Goal: Task Accomplishment & Management: Complete application form

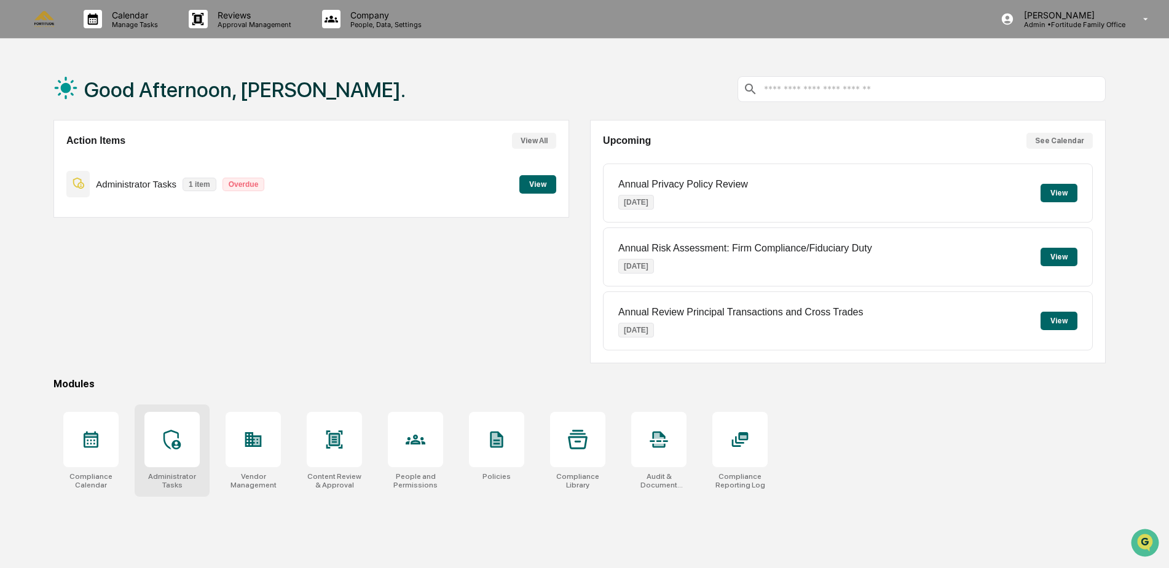
click at [184, 460] on div at bounding box center [171, 439] width 55 height 55
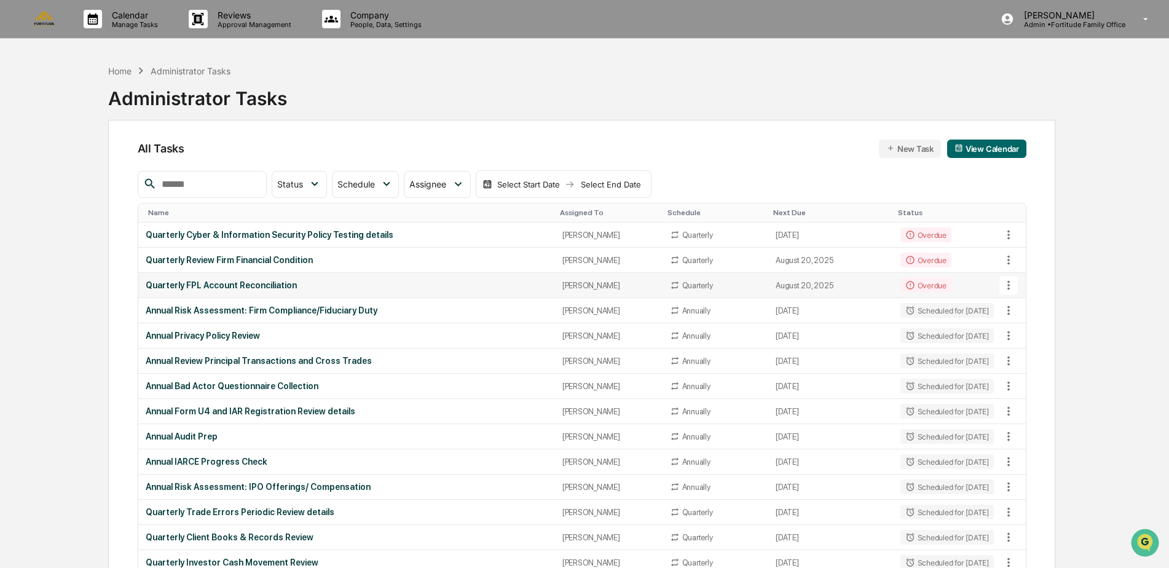
click at [189, 283] on div "Quarterly FPL Account Reconciliation" at bounding box center [347, 285] width 402 height 10
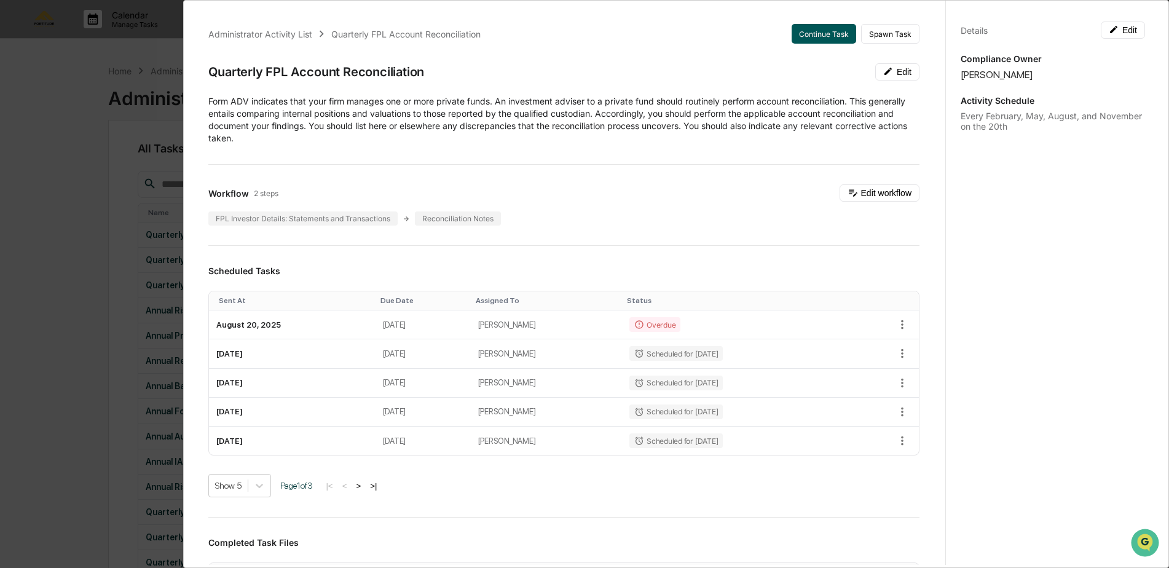
click at [817, 38] on button "Continue Task" at bounding box center [824, 34] width 65 height 20
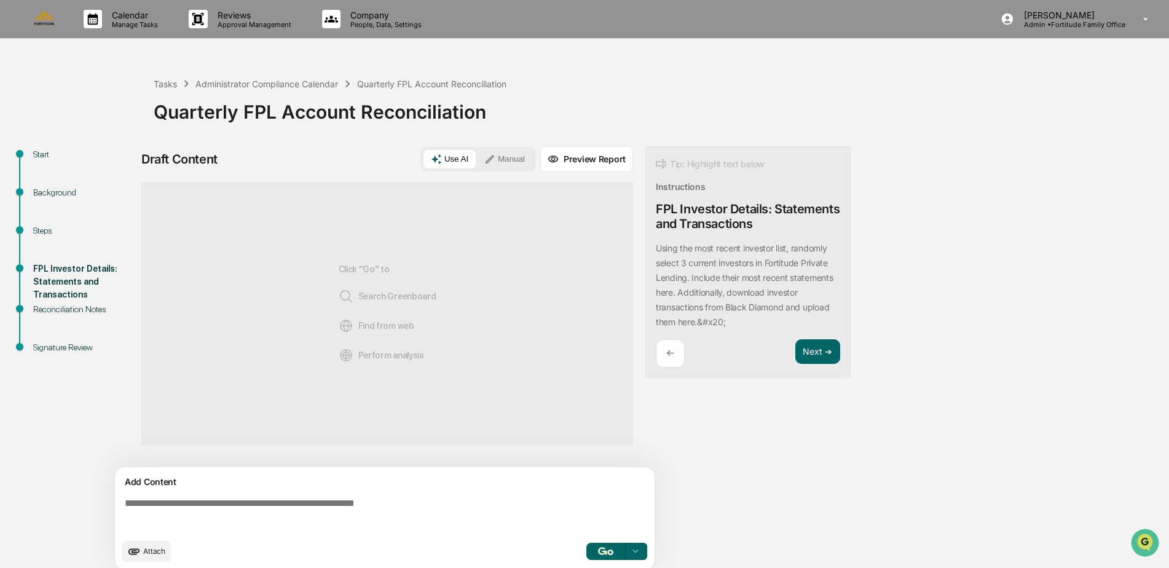
scroll to position [9, 0]
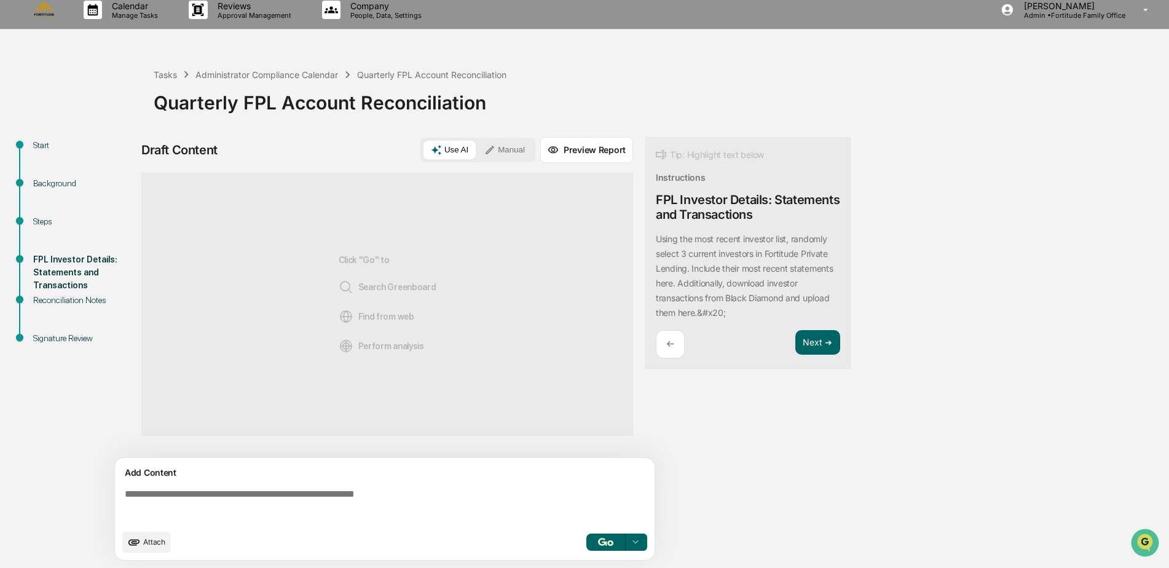
click at [145, 540] on span "Attach" at bounding box center [154, 541] width 22 height 9
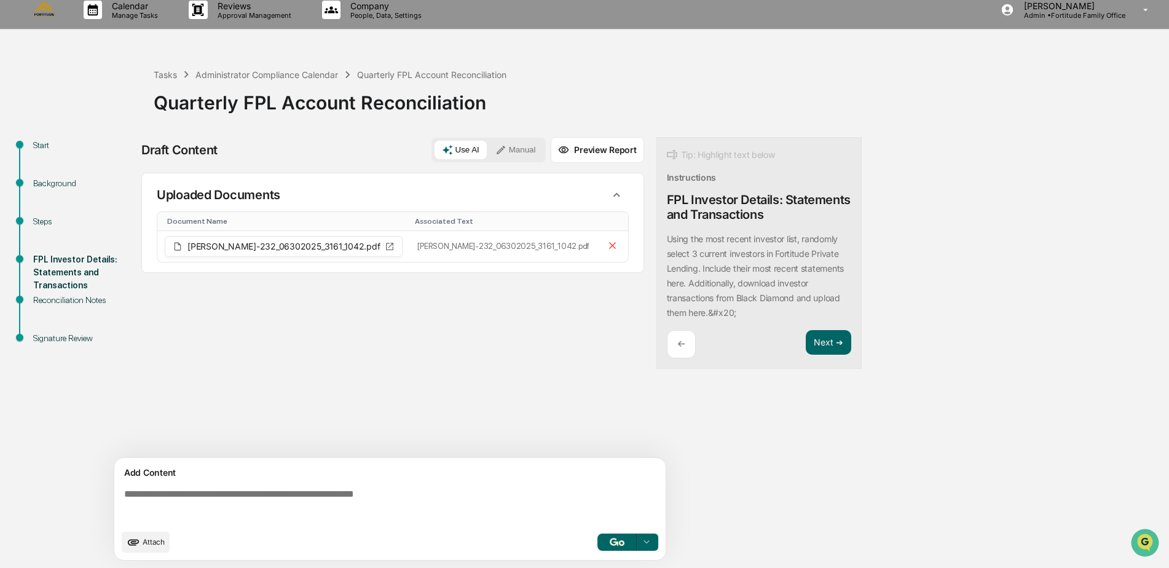
click at [160, 543] on span "Attach" at bounding box center [154, 541] width 22 height 9
click at [139, 538] on icon "upload document" at bounding box center [134, 542] width 14 height 14
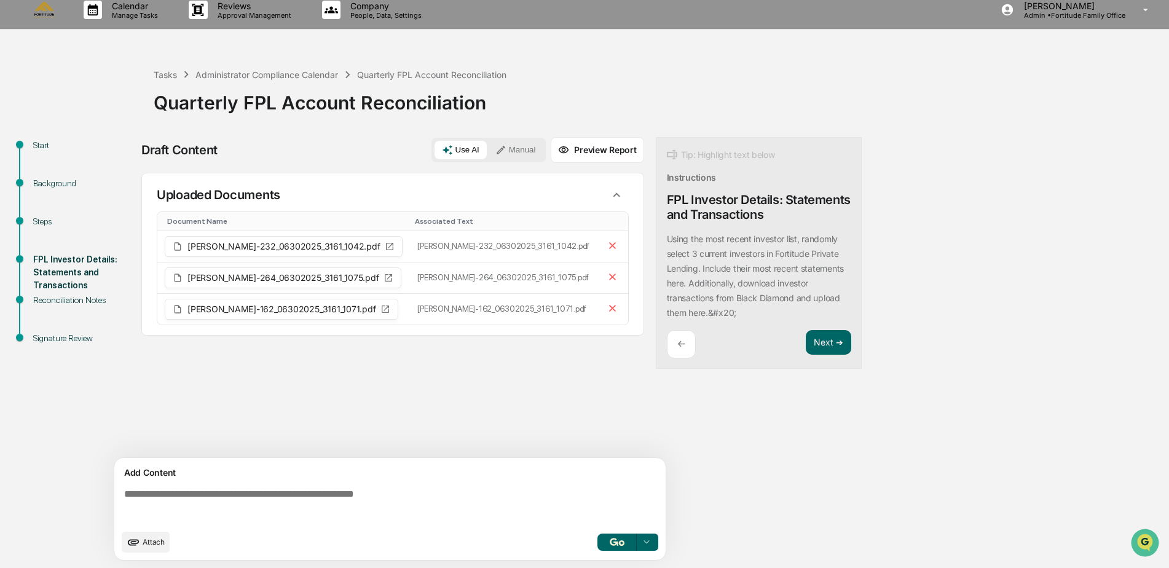
click at [141, 541] on button "Attach" at bounding box center [146, 542] width 48 height 21
click at [202, 492] on textarea at bounding box center [392, 506] width 546 height 44
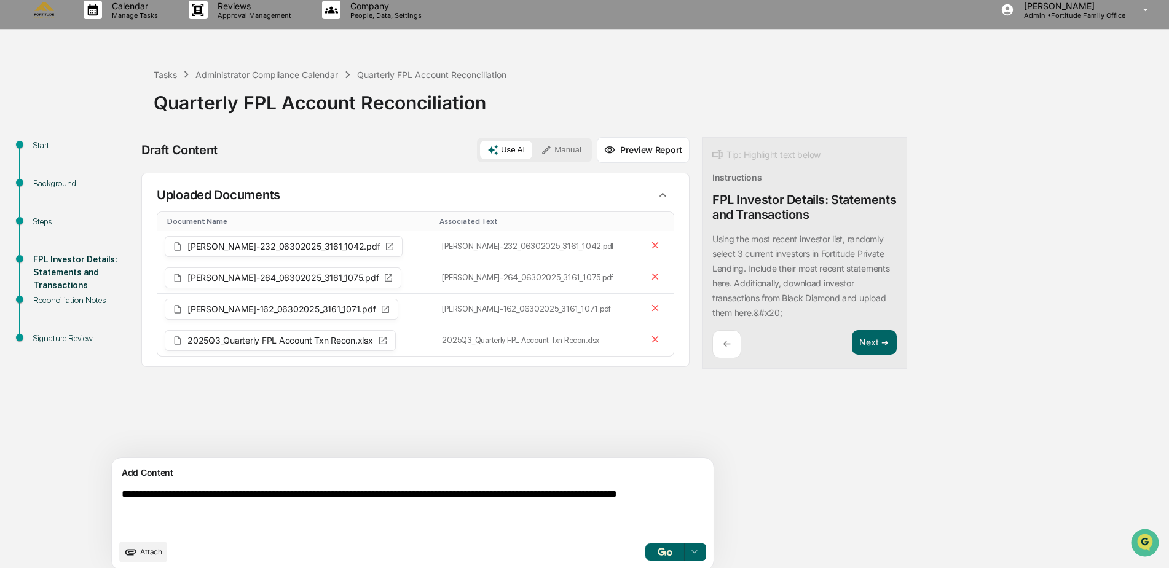
click at [191, 510] on textarea "**********" at bounding box center [384, 511] width 535 height 54
click at [275, 506] on textarea "**********" at bounding box center [384, 511] width 535 height 54
type textarea "**********"
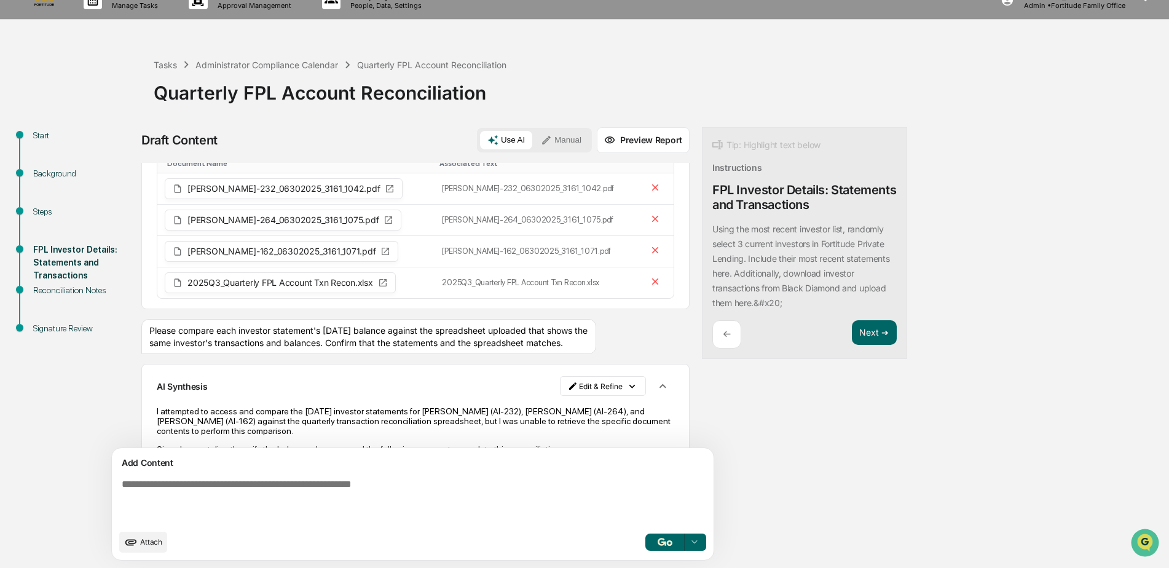
scroll to position [0, 0]
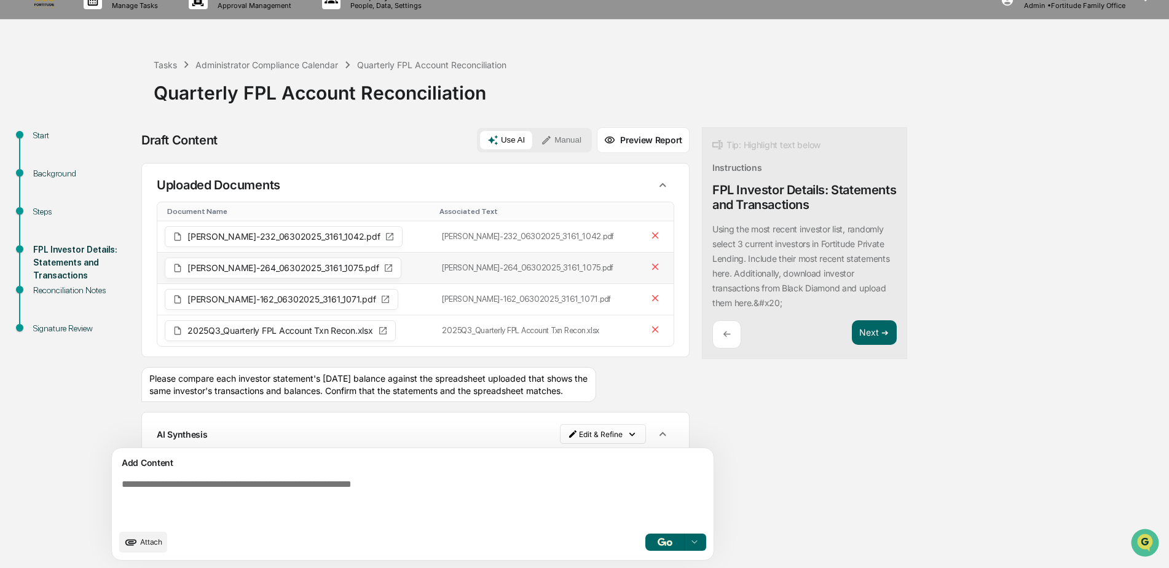
click at [329, 272] on span "[PERSON_NAME]-264_06302025_3161_1075.pdf" at bounding box center [282, 268] width 191 height 9
click at [385, 272] on icon at bounding box center [388, 267] width 7 height 7
click at [228, 272] on span "[PERSON_NAME]-264_06302025_3161_1075.pdf" at bounding box center [282, 268] width 191 height 9
drag, startPoint x: 228, startPoint y: 278, endPoint x: 285, endPoint y: 276, distance: 56.6
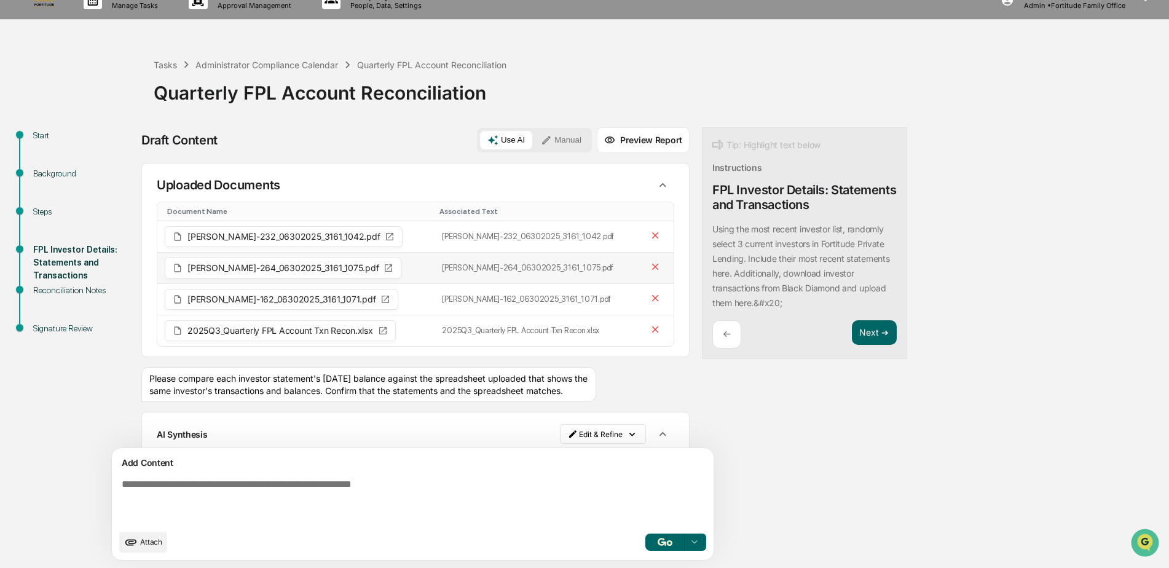
click at [285, 272] on span "[PERSON_NAME]-264_06302025_3161_1075.pdf" at bounding box center [282, 268] width 191 height 9
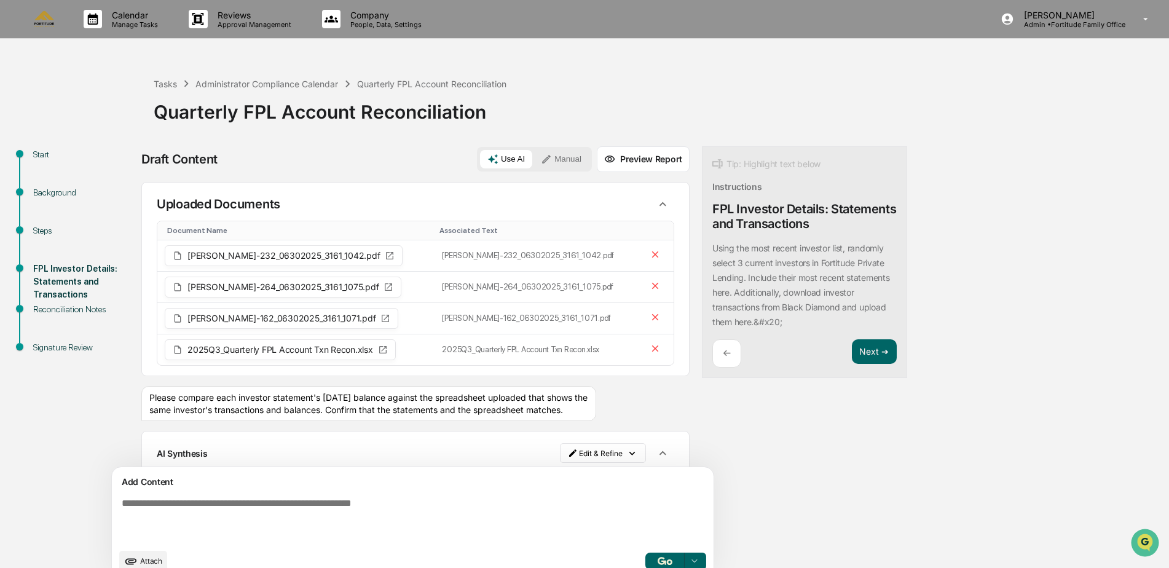
scroll to position [19, 0]
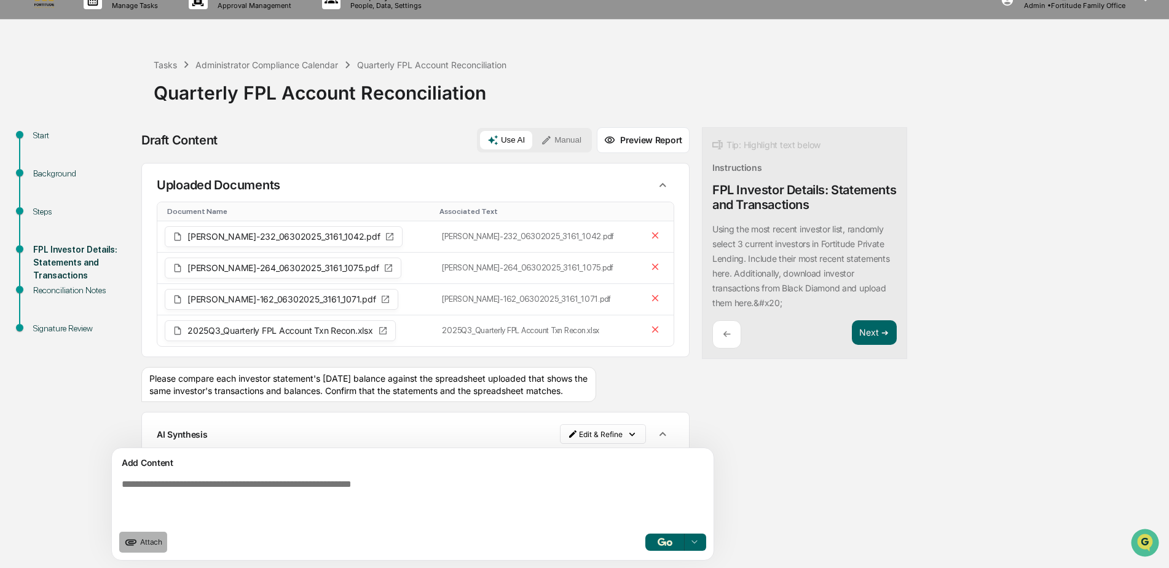
click at [154, 546] on span "Attach" at bounding box center [151, 541] width 22 height 9
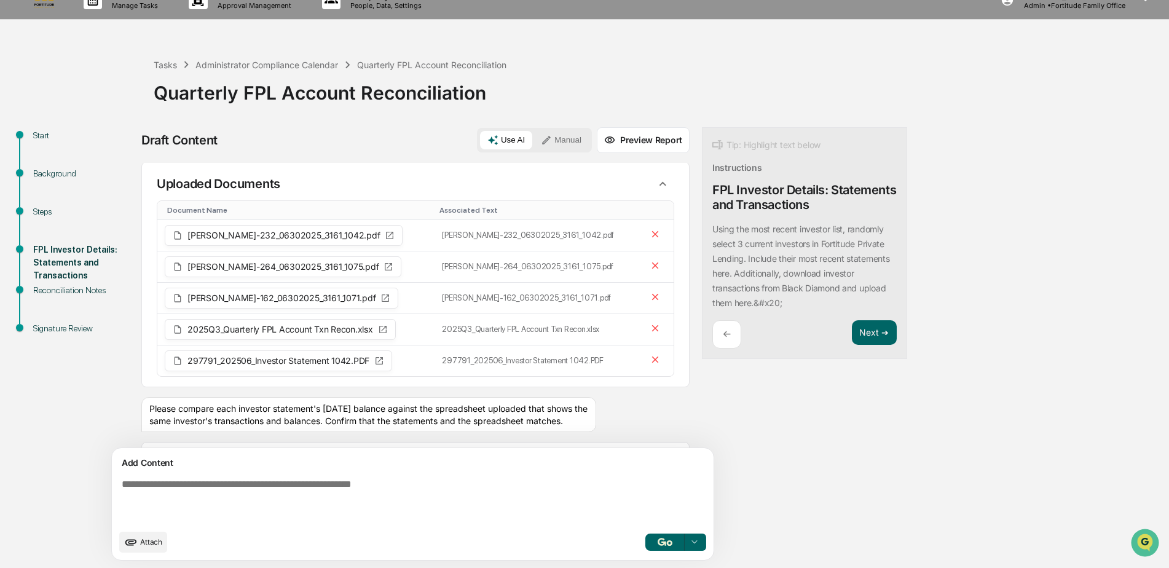
scroll to position [0, 0]
click at [151, 538] on span "Attach" at bounding box center [151, 541] width 22 height 9
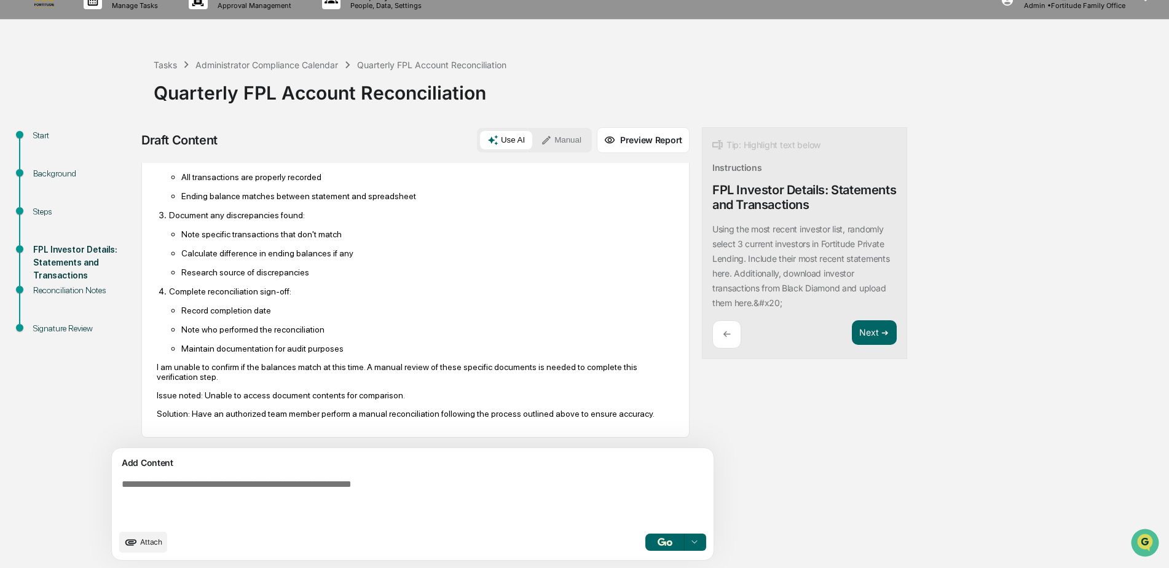
scroll to position [541, 0]
click at [146, 538] on span "Attach" at bounding box center [151, 541] width 22 height 9
click at [243, 490] on textarea at bounding box center [384, 501] width 535 height 54
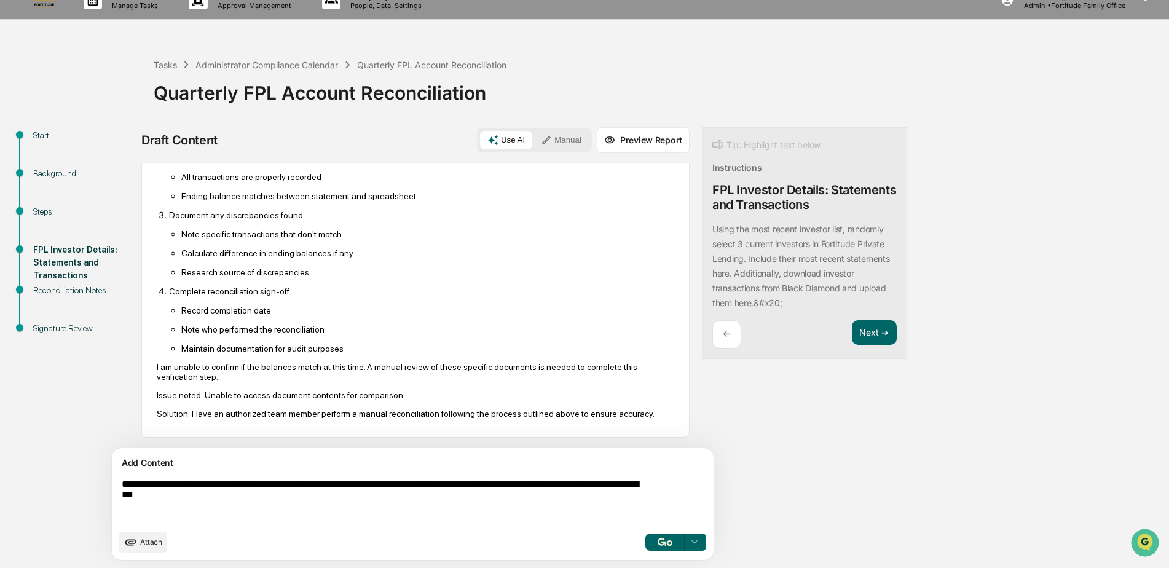
type textarea "**********"
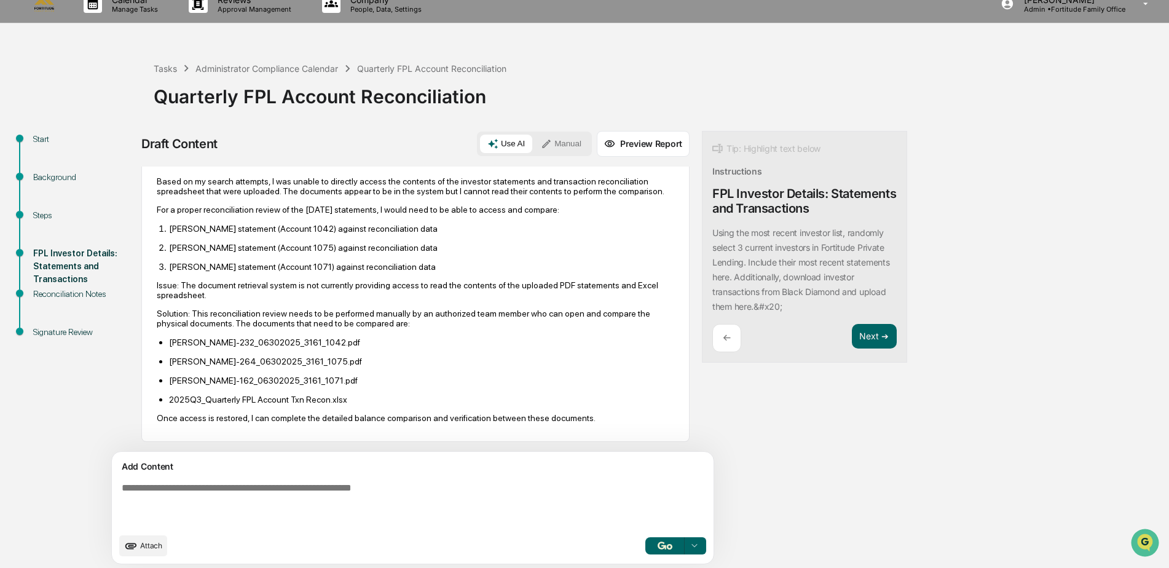
scroll to position [19, 0]
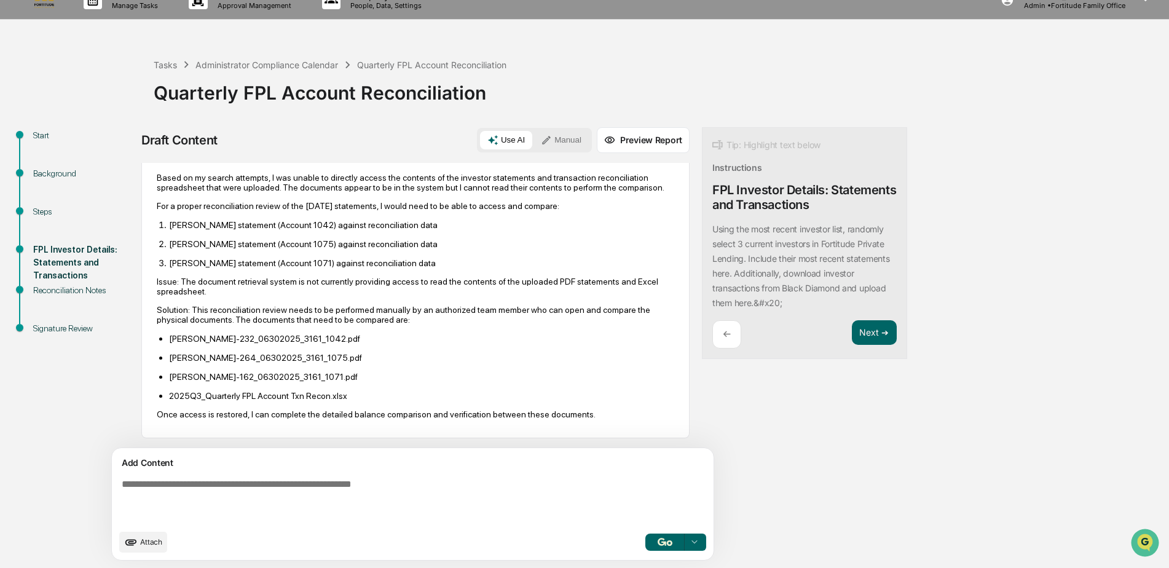
click at [149, 543] on span "Attach" at bounding box center [151, 541] width 22 height 9
click at [154, 539] on span "Attach" at bounding box center [151, 541] width 22 height 9
click at [142, 547] on button "Attach" at bounding box center [143, 542] width 48 height 21
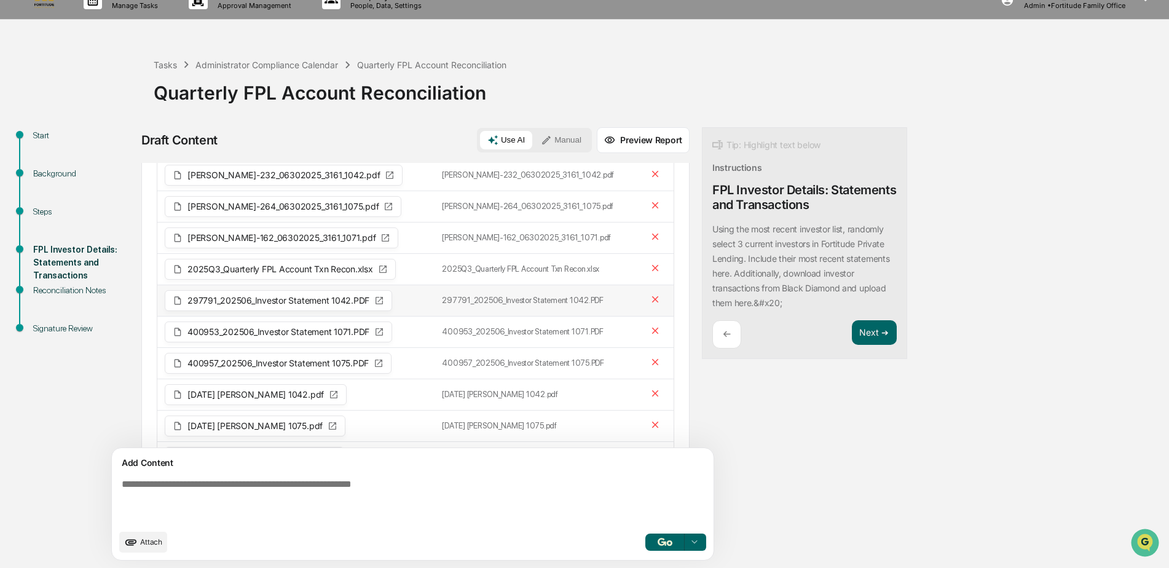
scroll to position [0, 0]
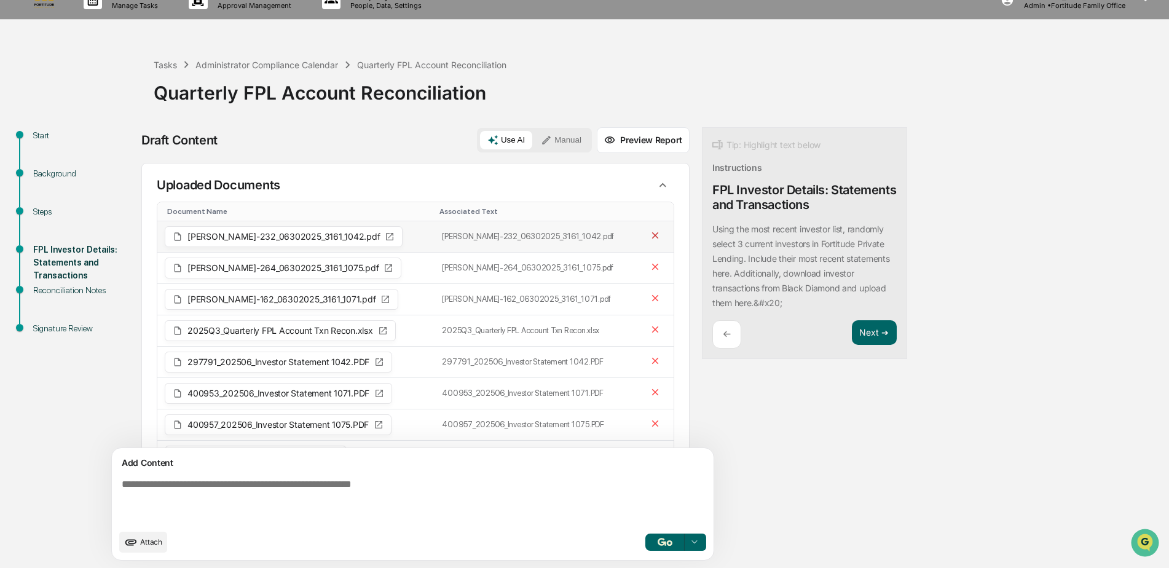
click at [650, 241] on icon at bounding box center [656, 236] width 12 height 12
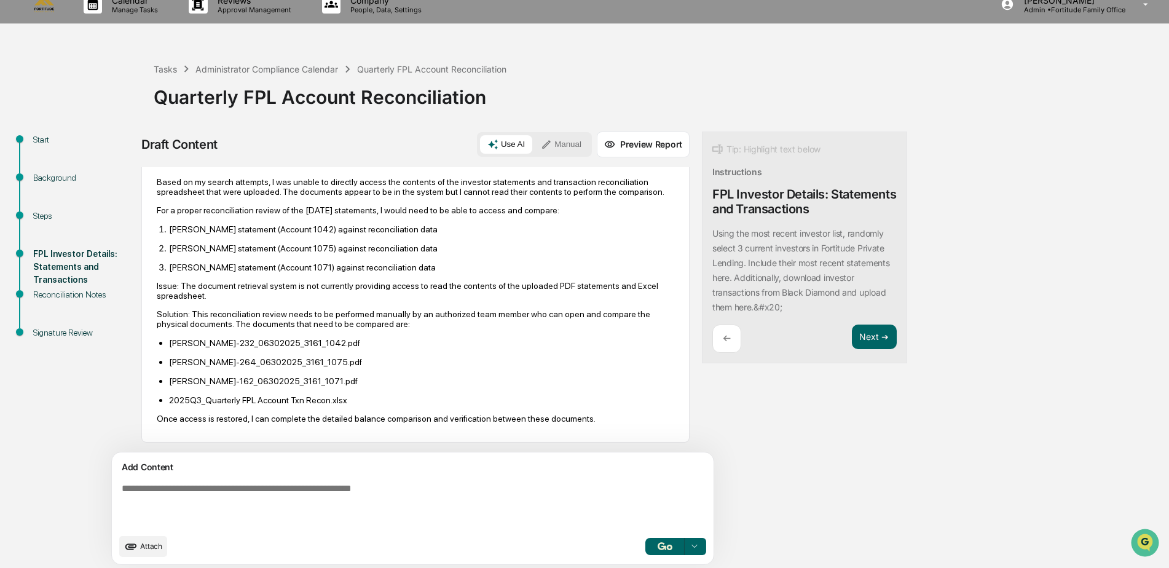
scroll to position [19, 0]
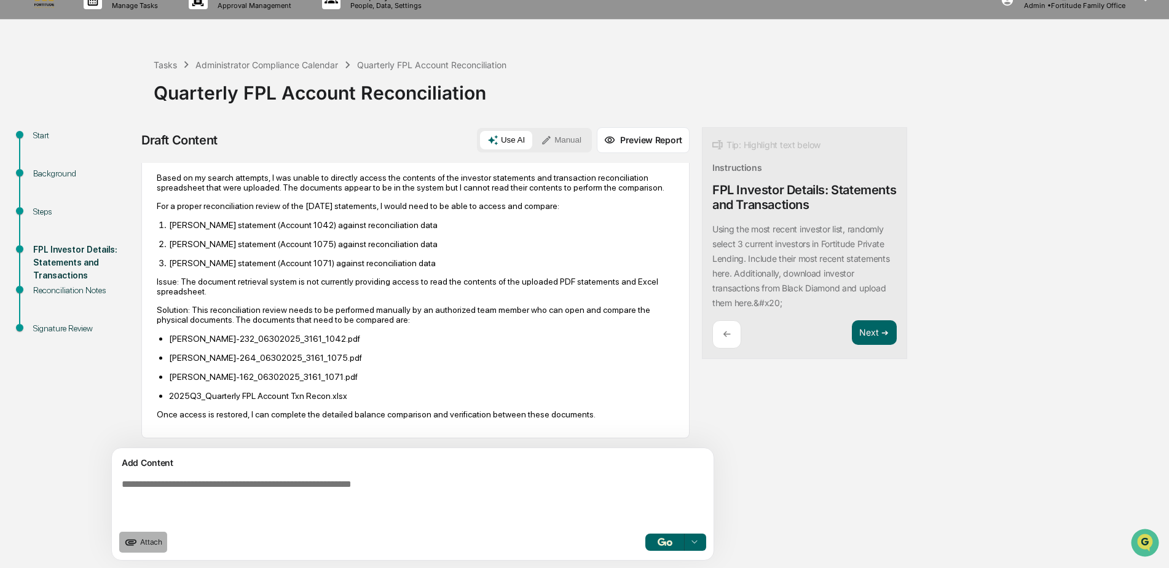
click at [138, 544] on icon "upload document" at bounding box center [131, 542] width 14 height 14
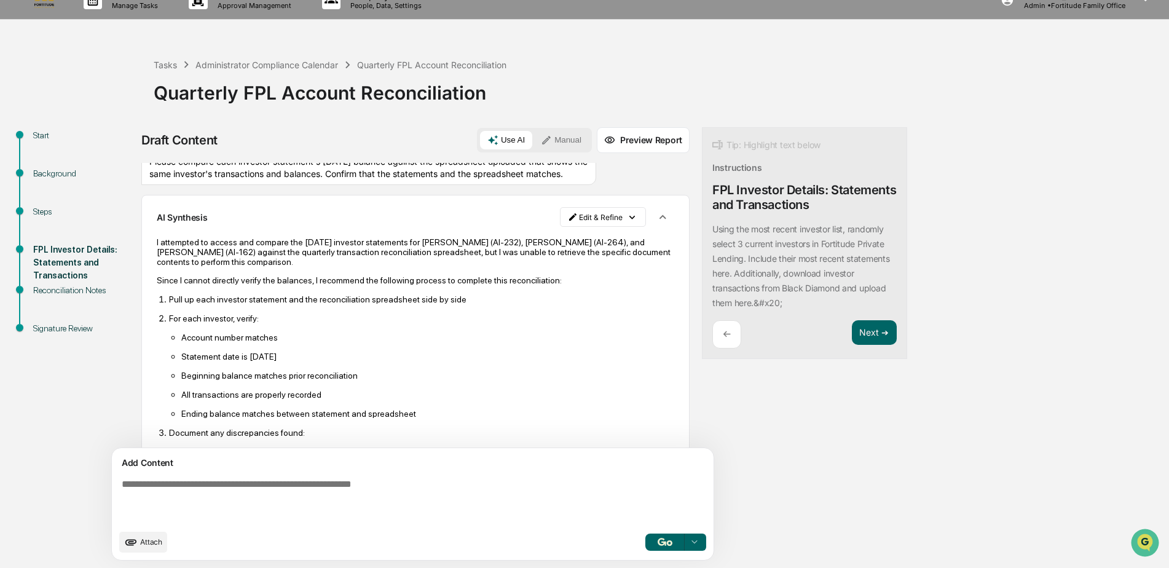
click at [145, 540] on span "Attach" at bounding box center [151, 541] width 22 height 9
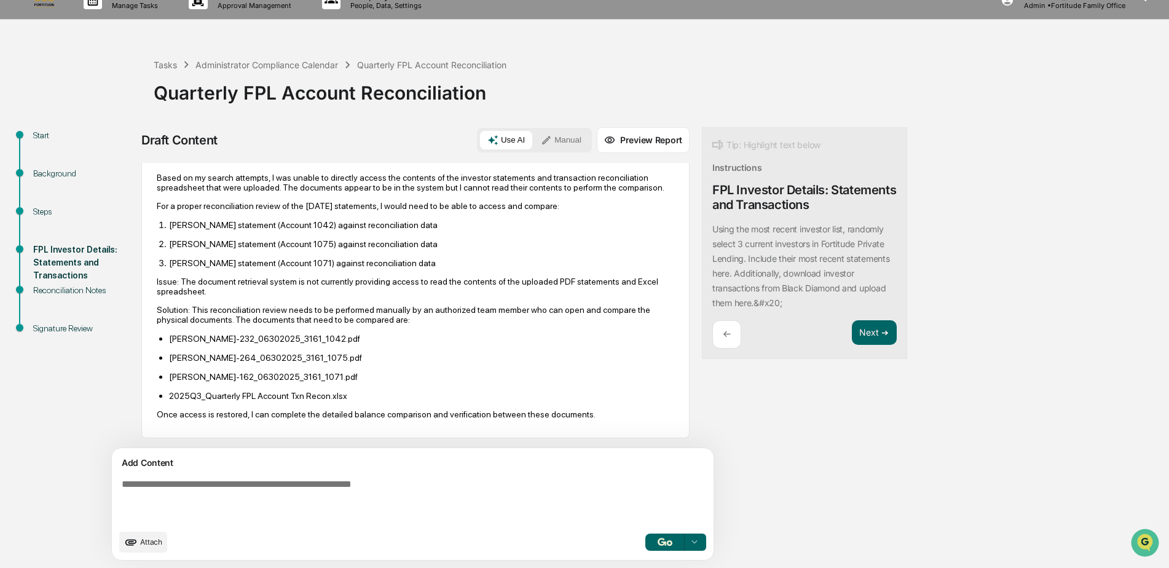
scroll to position [766, 0]
click at [162, 538] on span "Attach" at bounding box center [151, 541] width 22 height 9
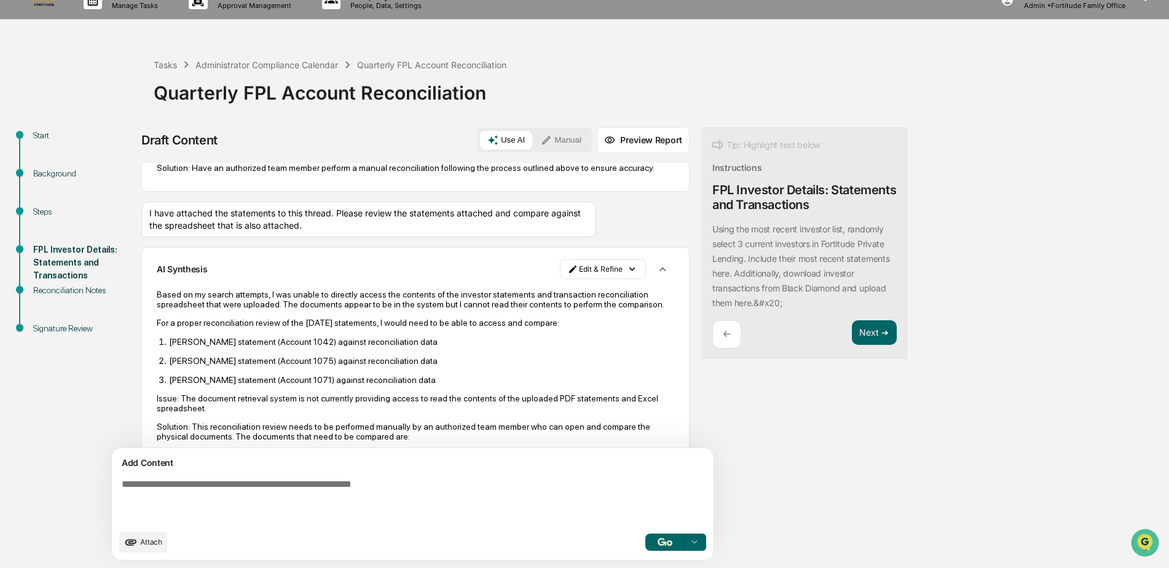
scroll to position [797, 0]
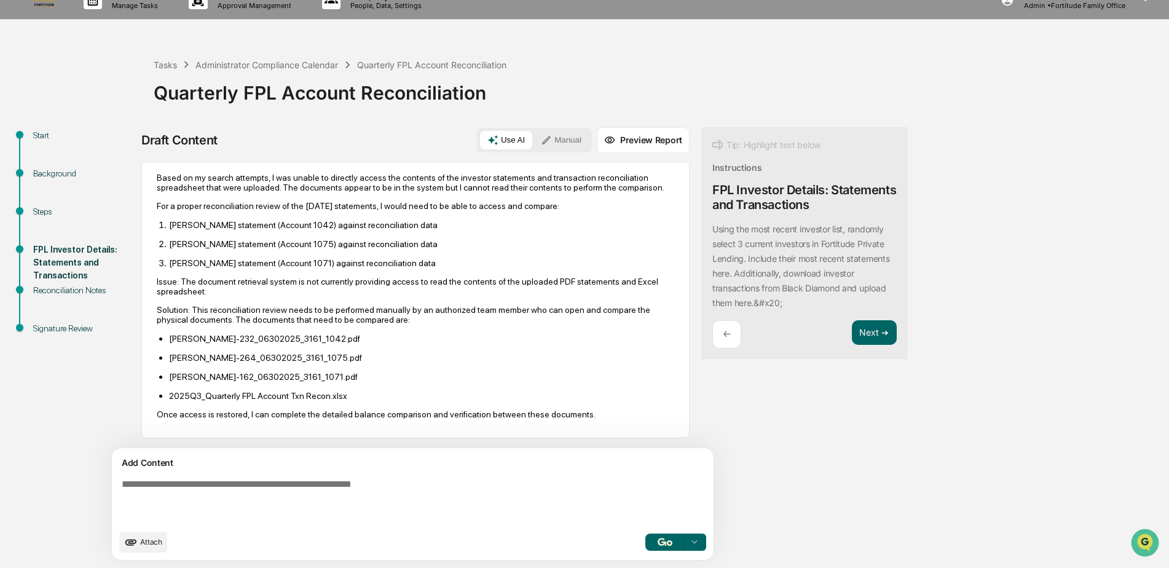
click at [147, 542] on span "Attach" at bounding box center [151, 541] width 22 height 9
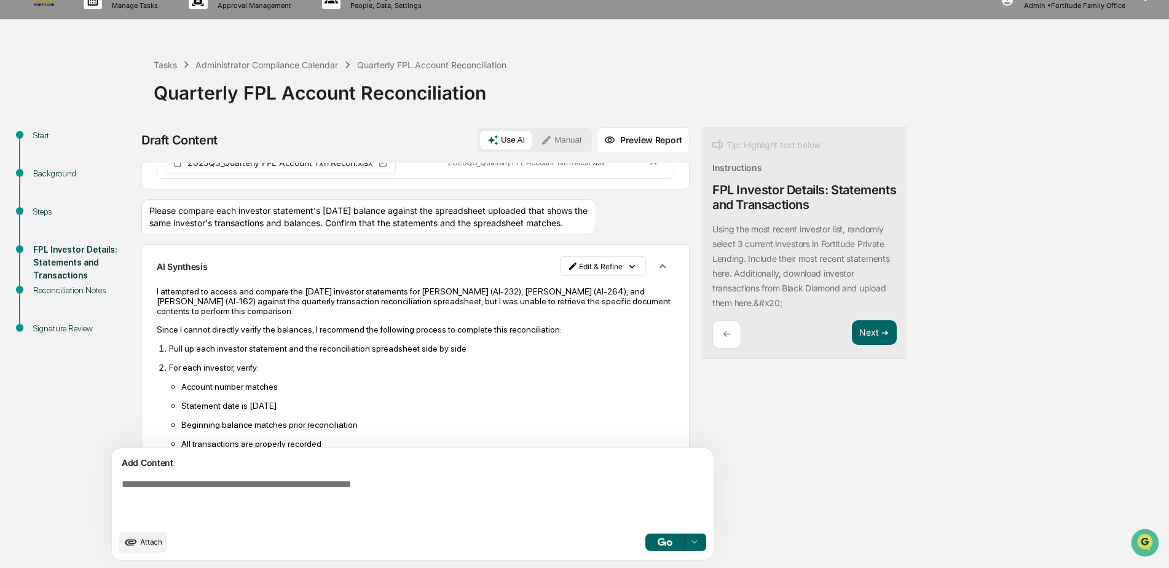
scroll to position [184, 0]
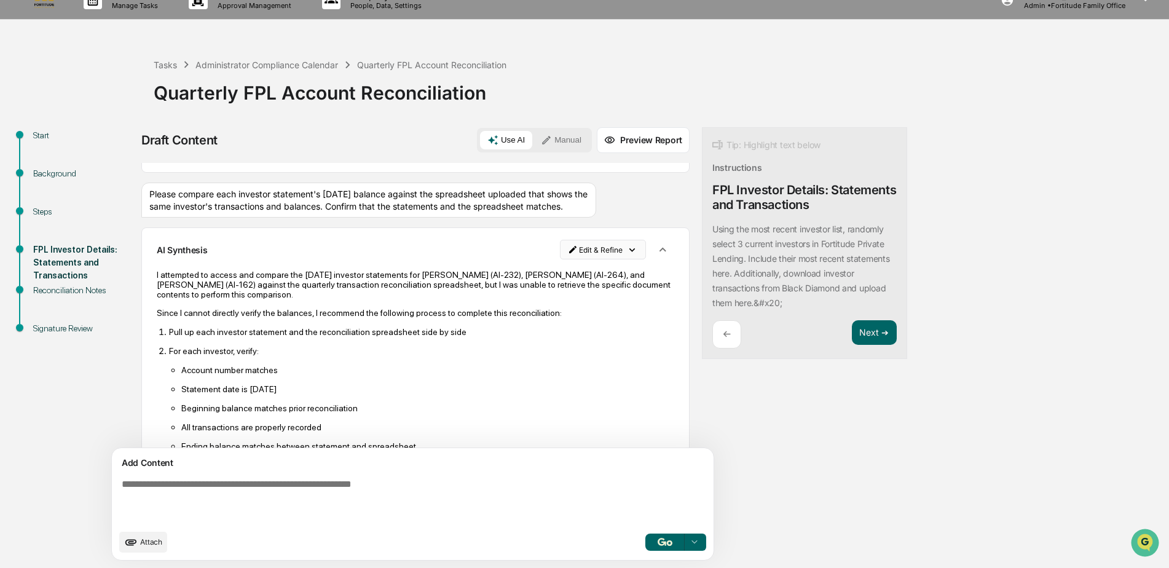
click at [552, 254] on html "Calendar Manage Tasks Reviews Approval Management Company People, Data, Setting…" at bounding box center [584, 265] width 1169 height 568
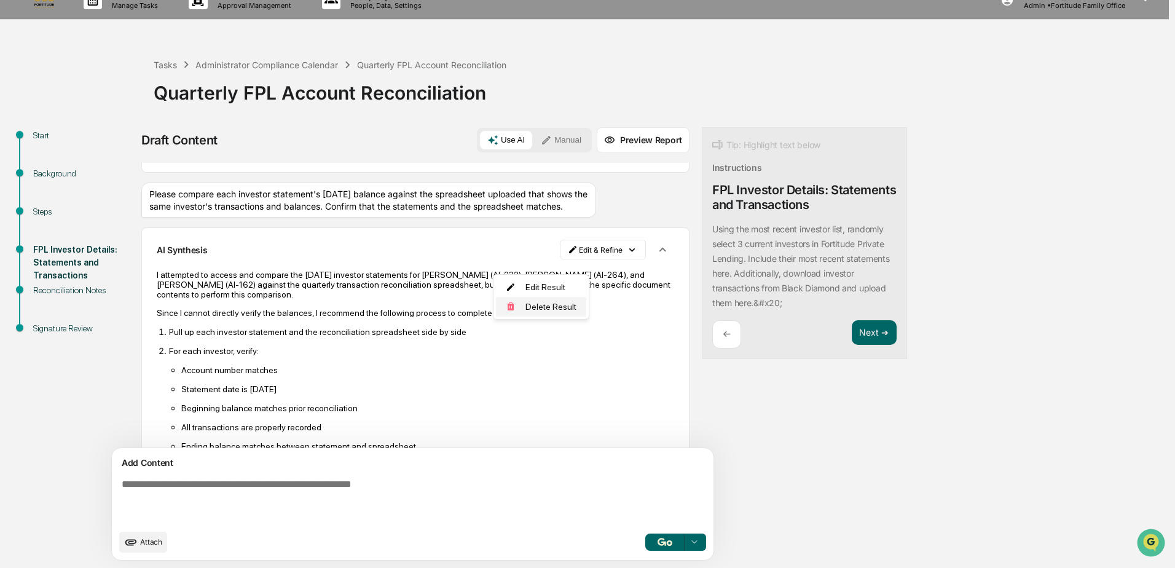
click at [556, 309] on div "Delete Result" at bounding box center [541, 307] width 90 height 20
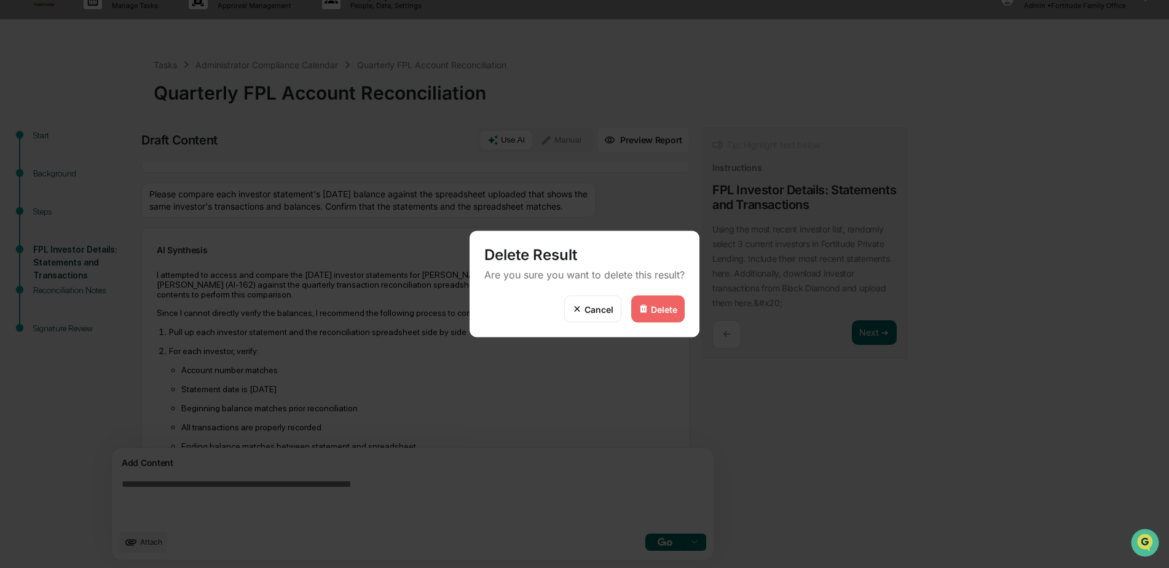
click at [661, 308] on div "Delete" at bounding box center [664, 309] width 26 height 10
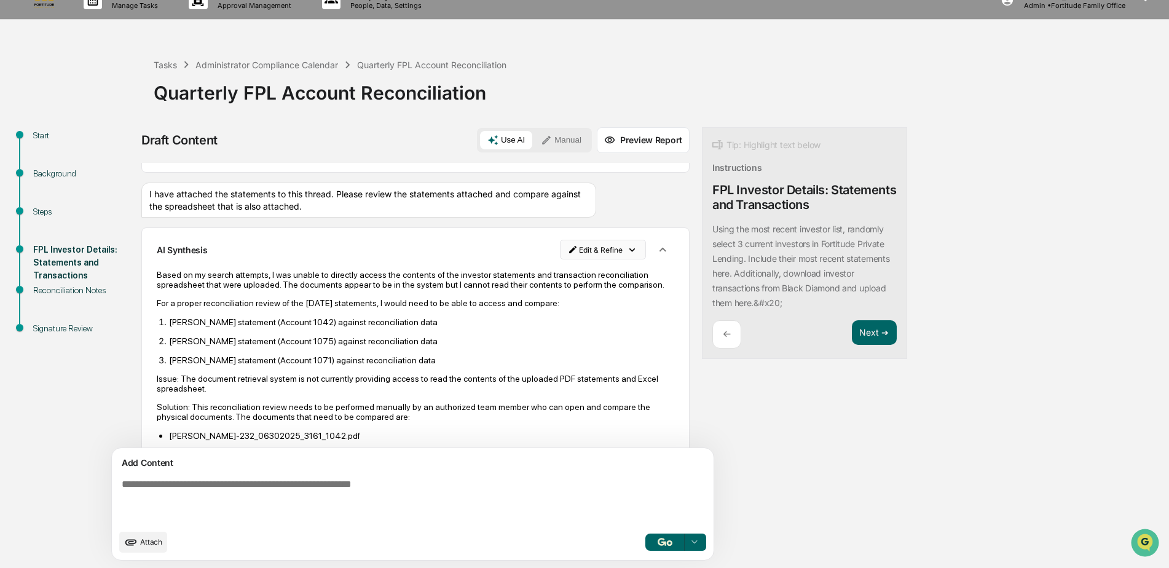
click at [533, 255] on html "Calendar Manage Tasks Reviews Approval Management Company People, Data, Setting…" at bounding box center [584, 265] width 1169 height 568
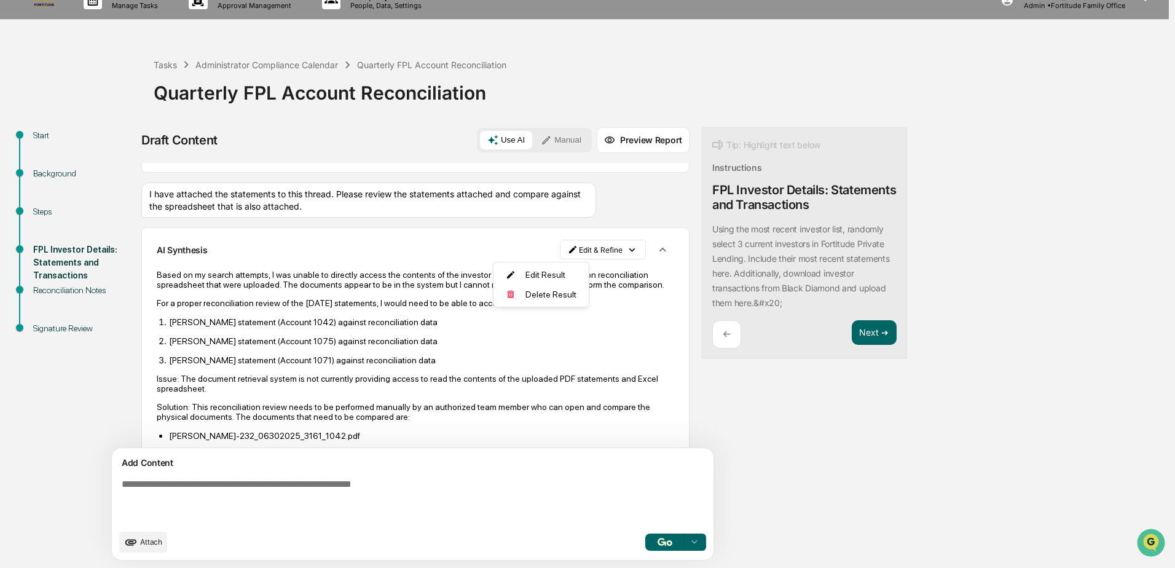
click at [410, 208] on html "Calendar Manage Tasks Reviews Approval Management Company People, Data, Setting…" at bounding box center [587, 265] width 1175 height 568
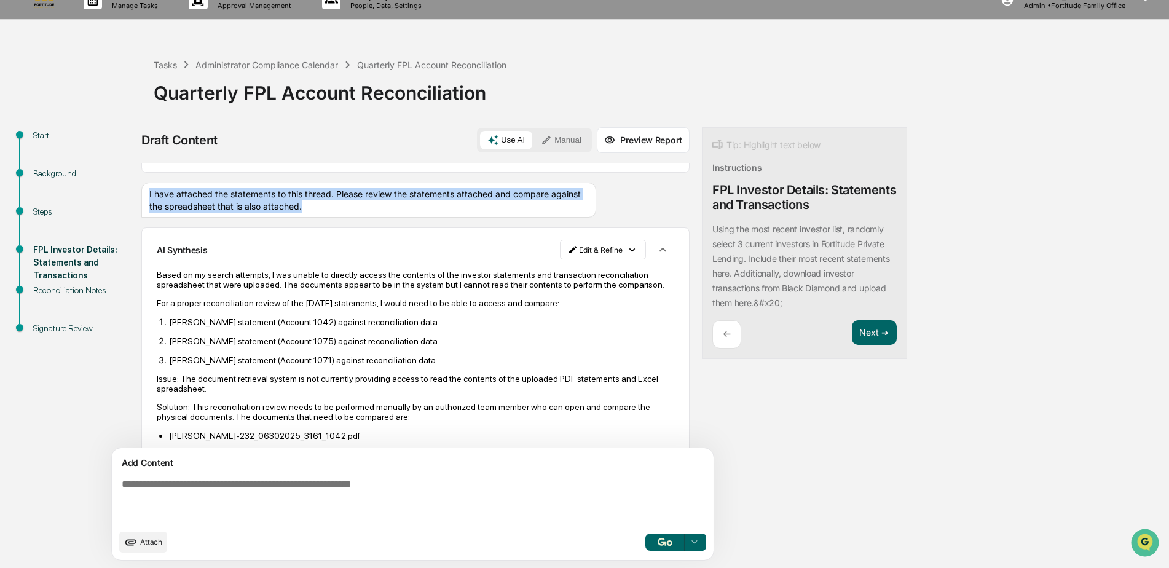
drag, startPoint x: 375, startPoint y: 208, endPoint x: 149, endPoint y: 191, distance: 226.8
click at [149, 191] on div "I have attached the statements to this thread. Please review the statements att…" at bounding box center [368, 200] width 455 height 35
copy div "I have attached the statements to this thread. Please review the statements att…"
click at [561, 250] on html "Calendar Manage Tasks Reviews Approval Management Company People, Data, Setting…" at bounding box center [584, 265] width 1169 height 568
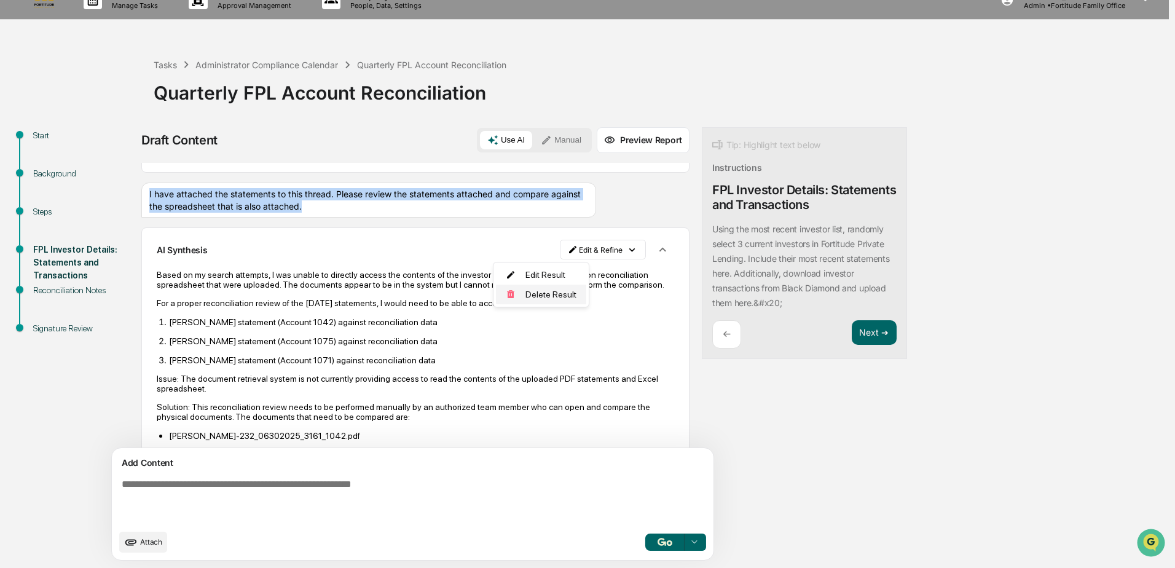
click at [556, 293] on div "Delete Result" at bounding box center [541, 295] width 90 height 20
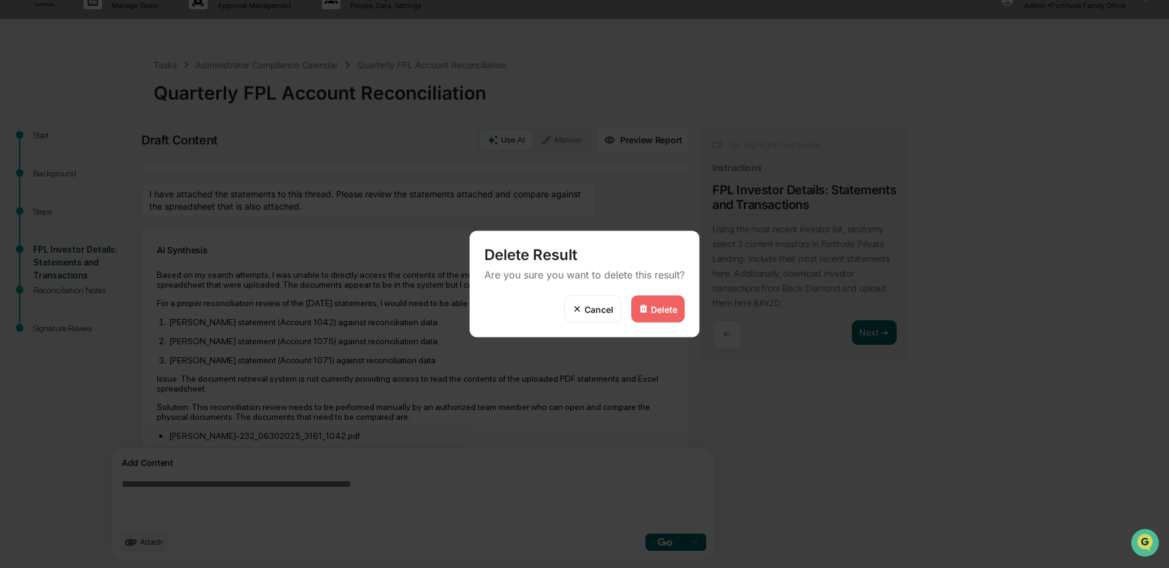
click at [673, 310] on div "Delete" at bounding box center [664, 309] width 26 height 10
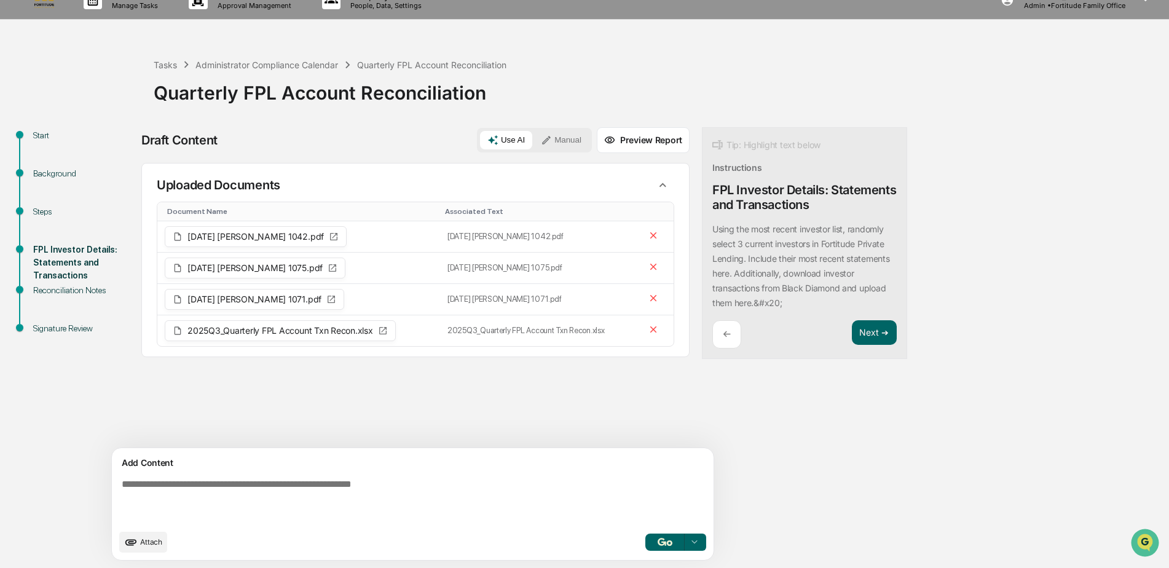
scroll to position [0, 0]
click at [141, 482] on textarea at bounding box center [384, 501] width 535 height 54
paste textarea "**********"
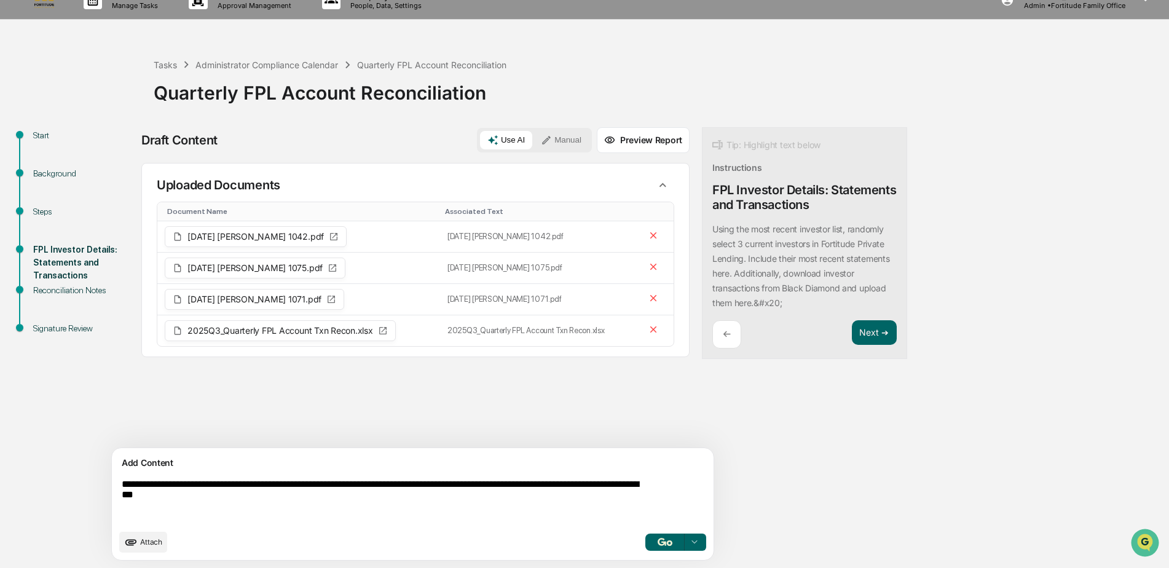
drag, startPoint x: 338, startPoint y: 487, endPoint x: -19, endPoint y: 489, distance: 357.0
click at [0, 489] on html "**********" at bounding box center [584, 265] width 1169 height 568
click at [260, 487] on textarea "**********" at bounding box center [384, 501] width 535 height 54
click at [202, 499] on textarea "**********" at bounding box center [384, 501] width 535 height 54
type textarea "**********"
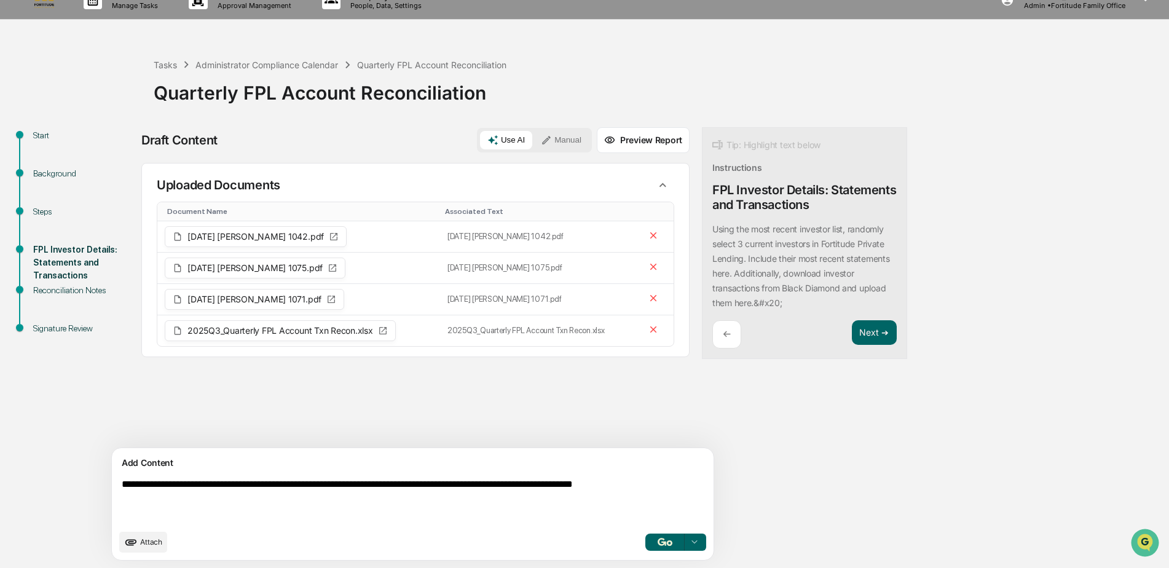
click at [658, 539] on img "button" at bounding box center [665, 542] width 15 height 8
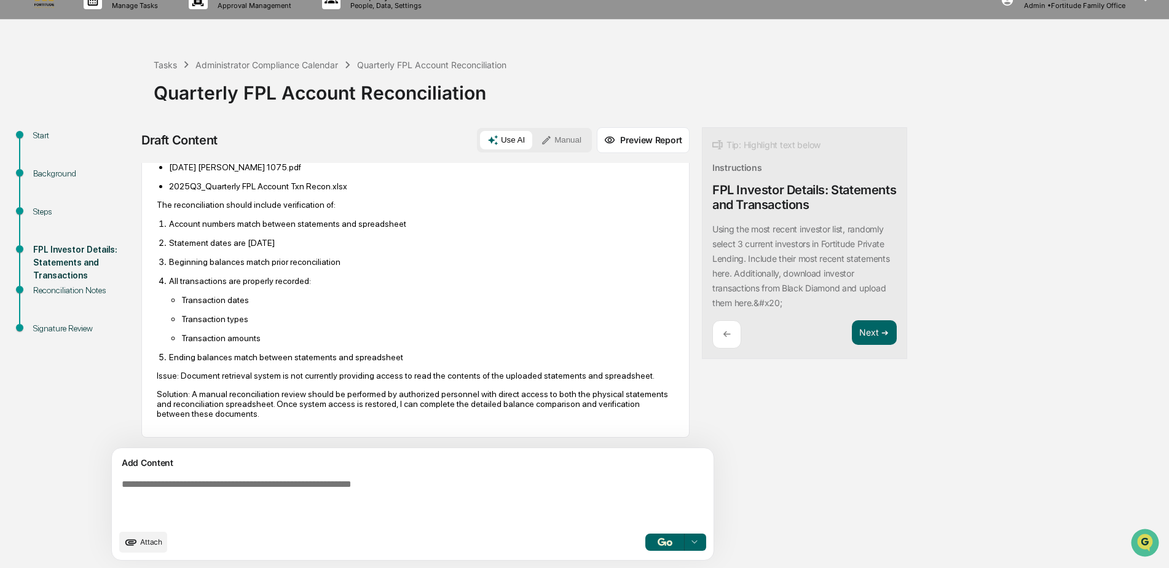
scroll to position [406, 0]
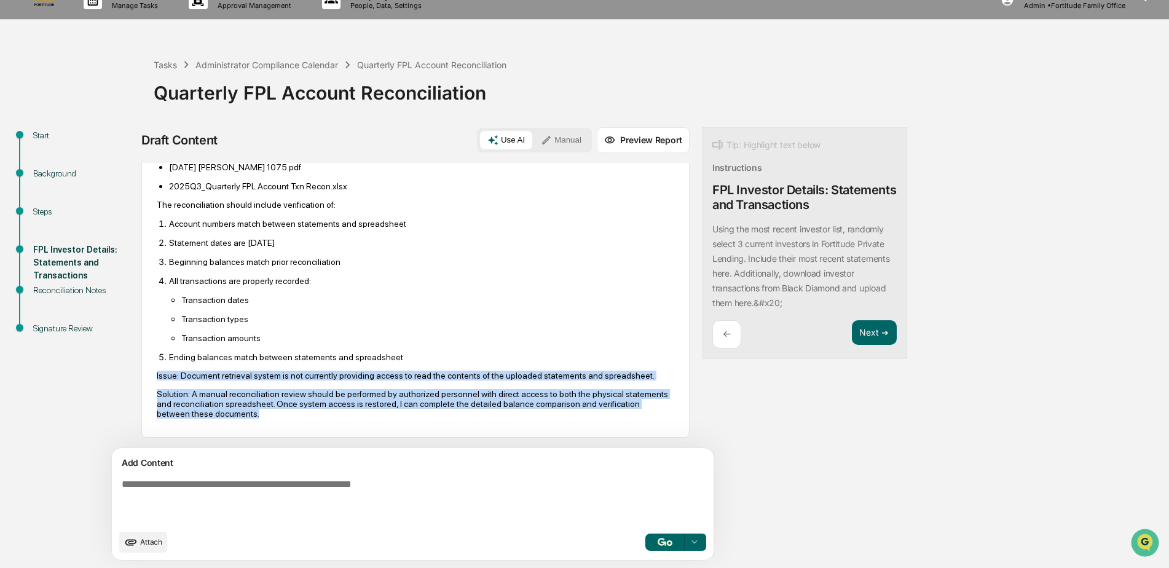
drag, startPoint x: 322, startPoint y: 417, endPoint x: 150, endPoint y: 361, distance: 180.9
click at [150, 361] on div "AI Synthesis Edit & Refine I attempted to access and compare the [DATE] investo…" at bounding box center [415, 231] width 548 height 413
copy div "Issue: Document retrieval system is not currently providing access to read the …"
click at [355, 417] on p "Solution: A manual reconciliation review should be performed by authorized pers…" at bounding box center [415, 403] width 517 height 29
